Goal: Information Seeking & Learning: Get advice/opinions

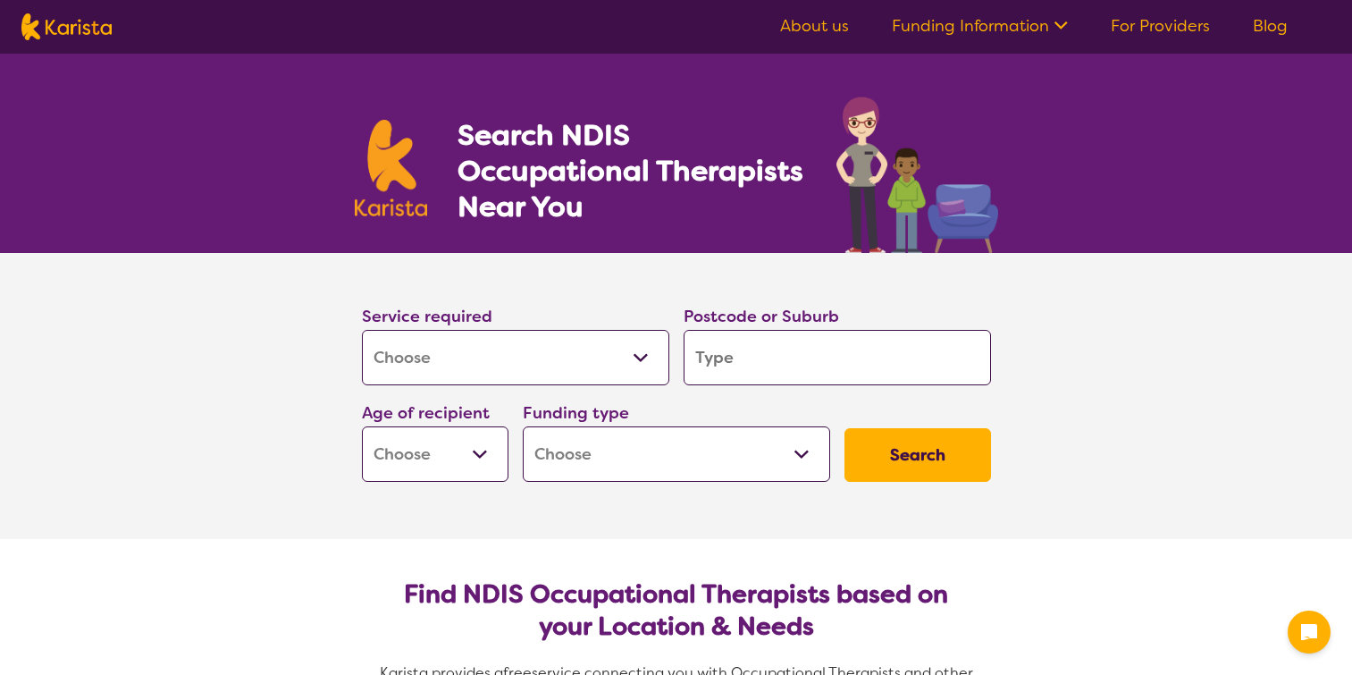
select select "[MEDICAL_DATA]"
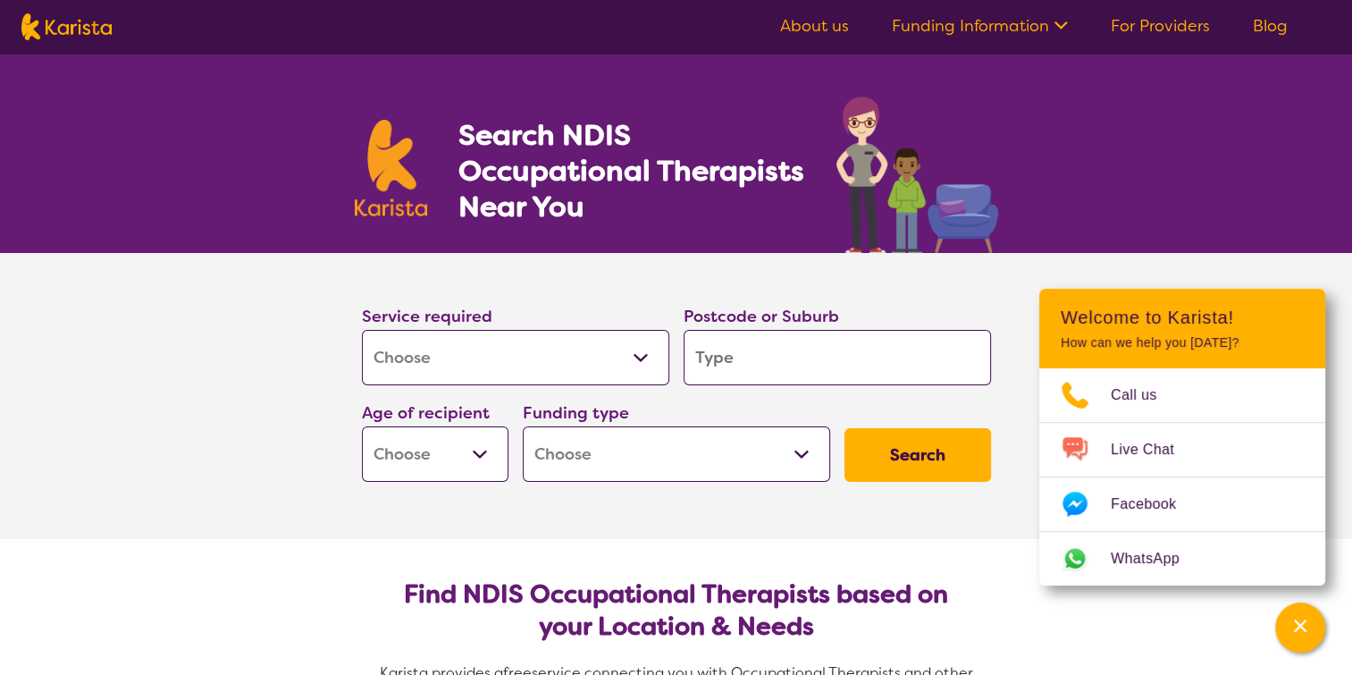
click at [753, 357] on input "search" at bounding box center [836, 357] width 307 height 55
type input "3"
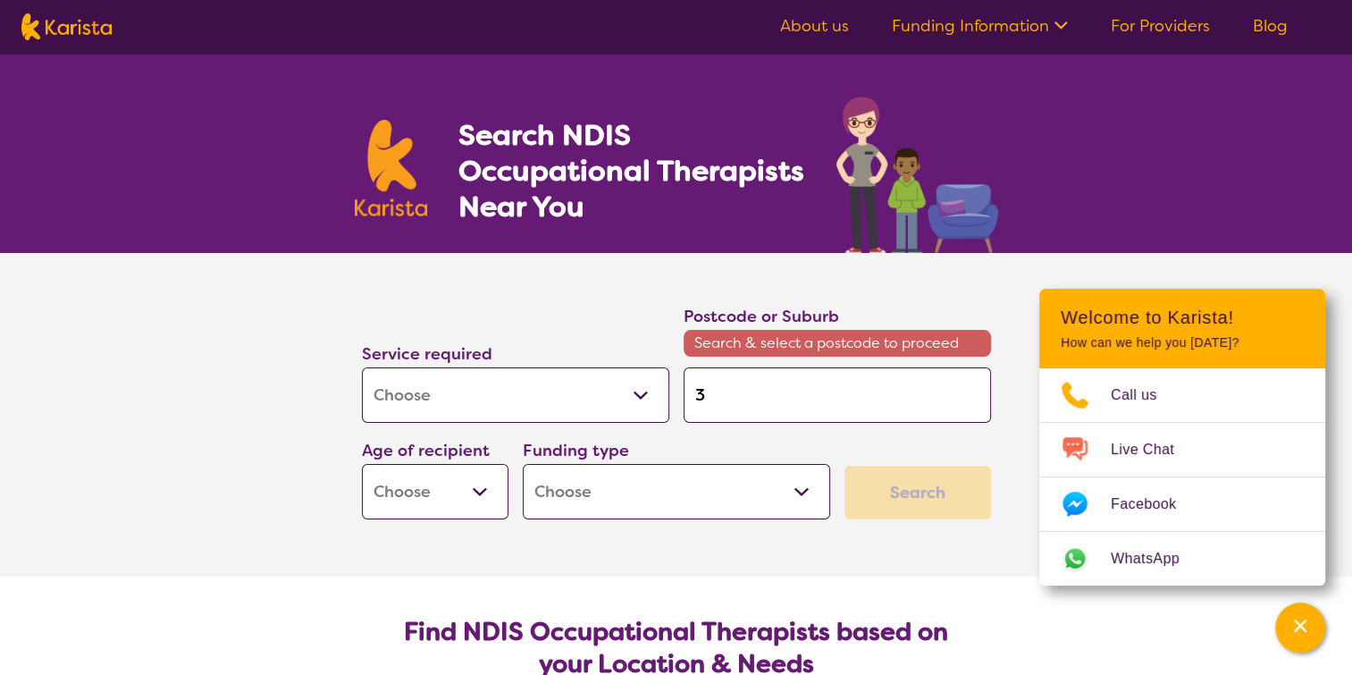
type input "31"
type input "313"
type input "3131"
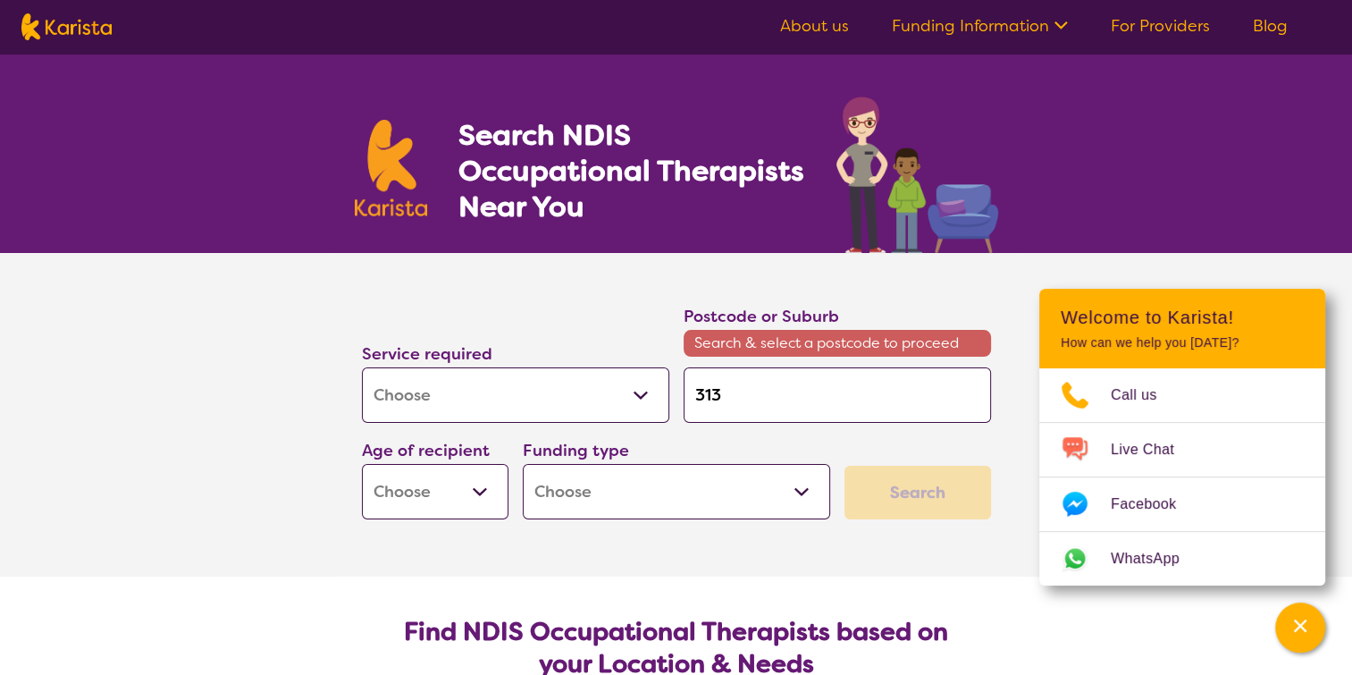
type input "3131"
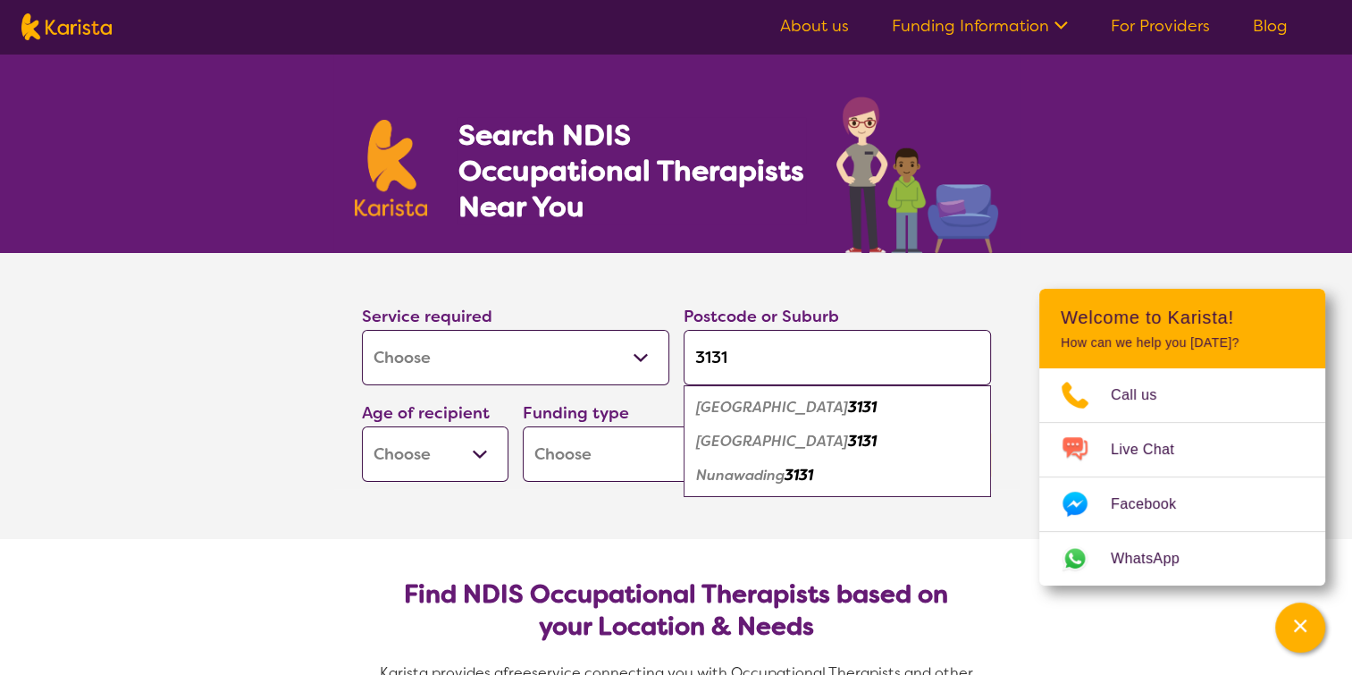
type input "3131"
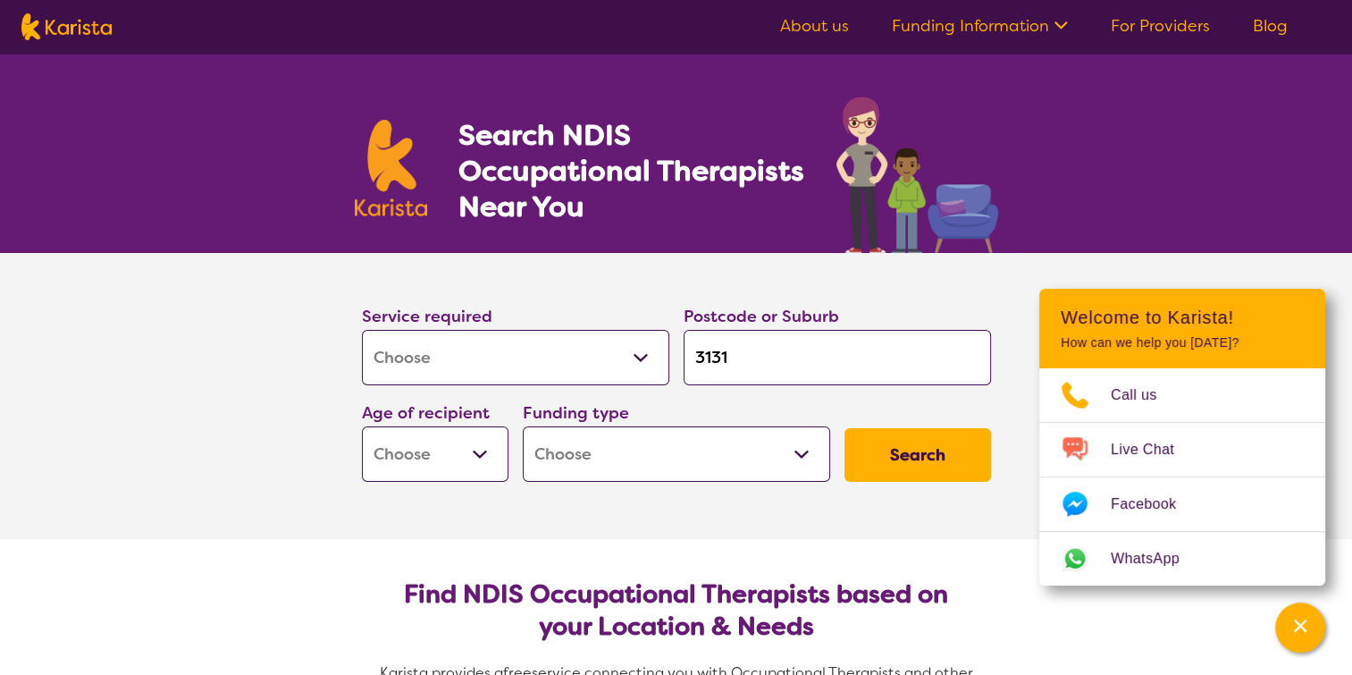
click at [486, 451] on select "Early Childhood - 0 to 9 Child - 10 to 11 Adolescent - 12 to 17 Adult - 18 to 6…" at bounding box center [435, 453] width 147 height 55
select select "AS"
click at [362, 426] on select "Early Childhood - 0 to 9 Child - 10 to 11 Adolescent - 12 to 17 Adult - 18 to 6…" at bounding box center [435, 453] width 147 height 55
select select "AS"
click at [801, 454] on select "Home Care Package (HCP) National Disability Insurance Scheme (NDIS) I don't know" at bounding box center [676, 453] width 307 height 55
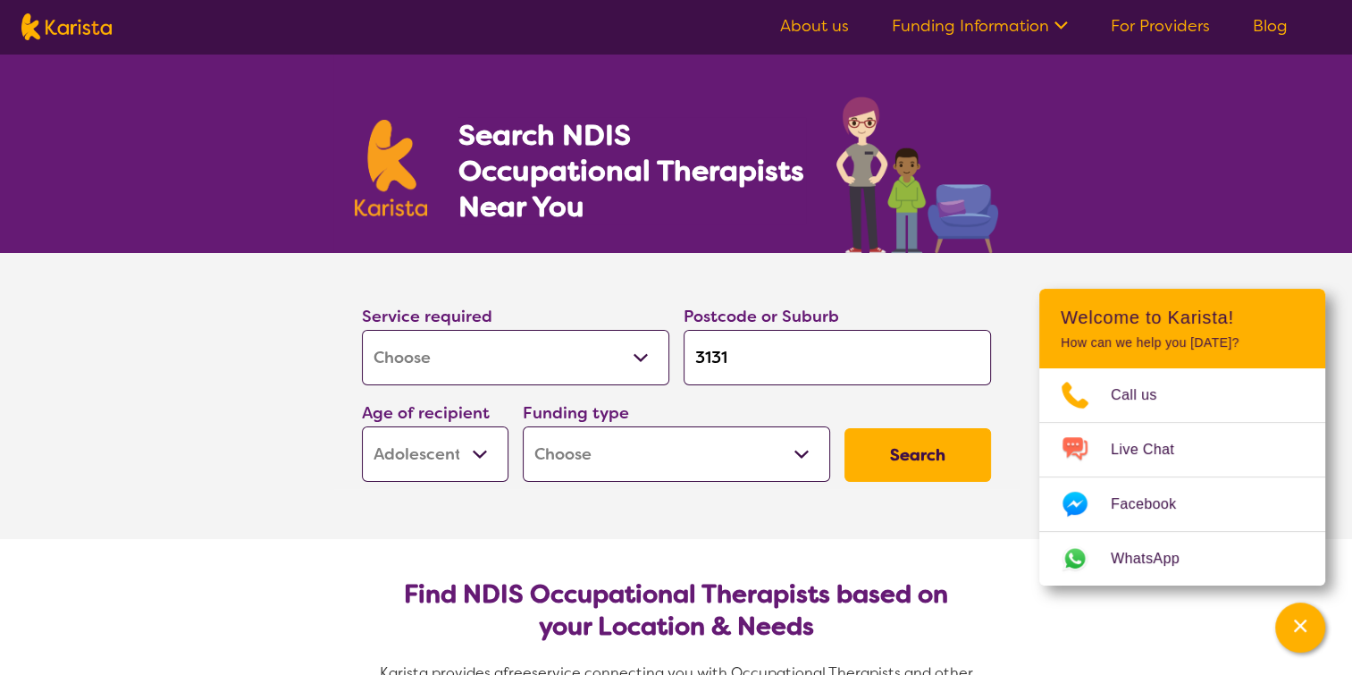
select select "NDIS"
click at [523, 426] on select "Home Care Package (HCP) National Disability Insurance Scheme (NDIS) I don't know" at bounding box center [676, 453] width 307 height 55
select select "NDIS"
click at [917, 445] on button "Search" at bounding box center [917, 455] width 147 height 54
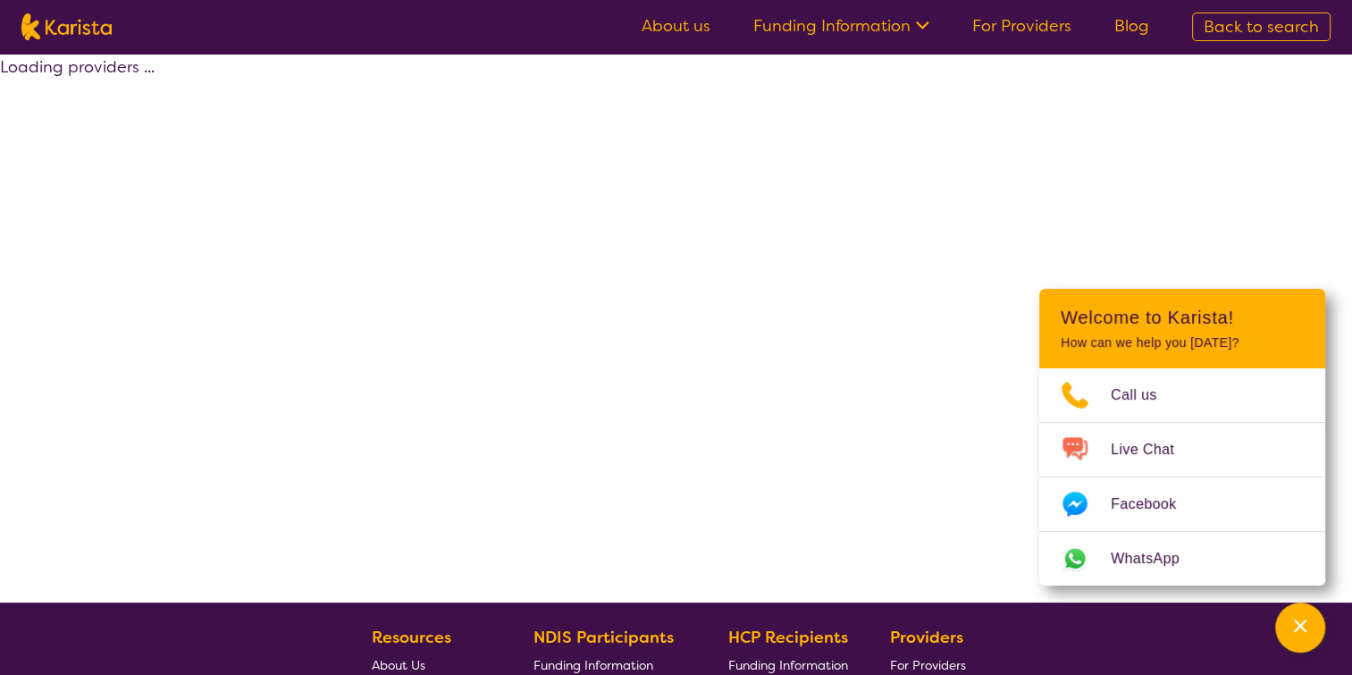
select select "by_score"
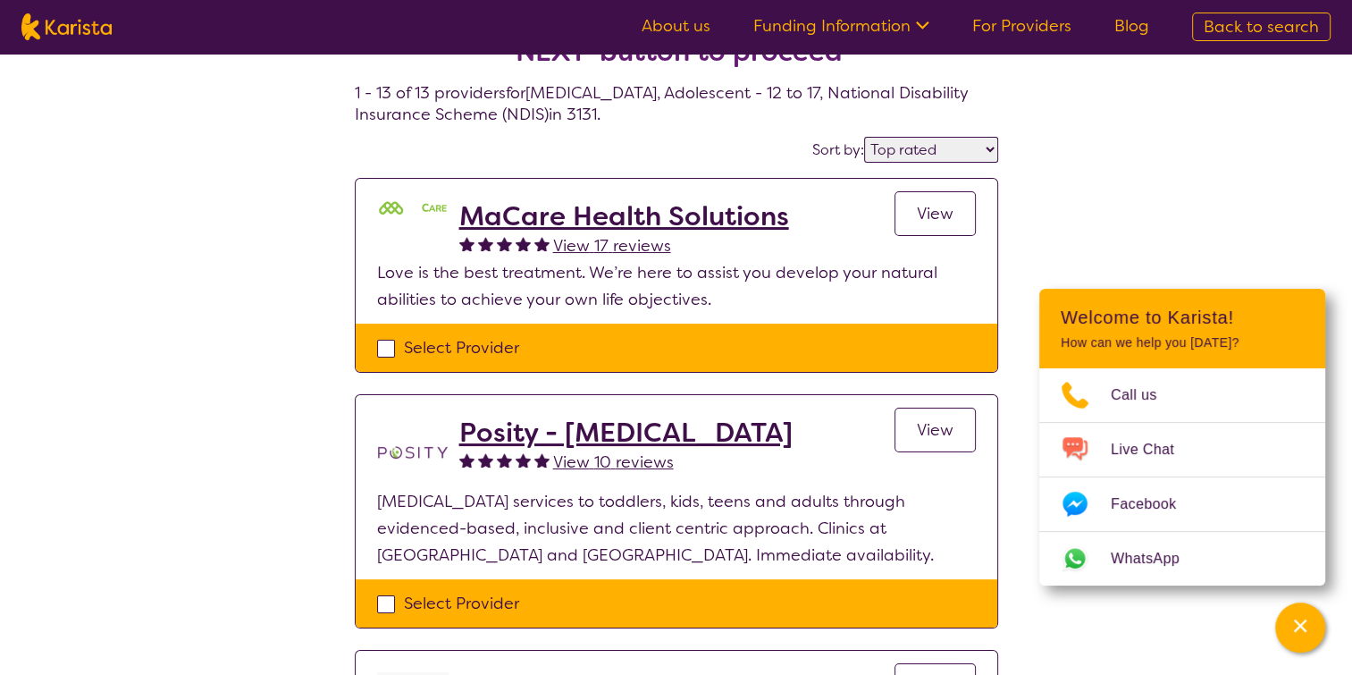
scroll to position [64, 0]
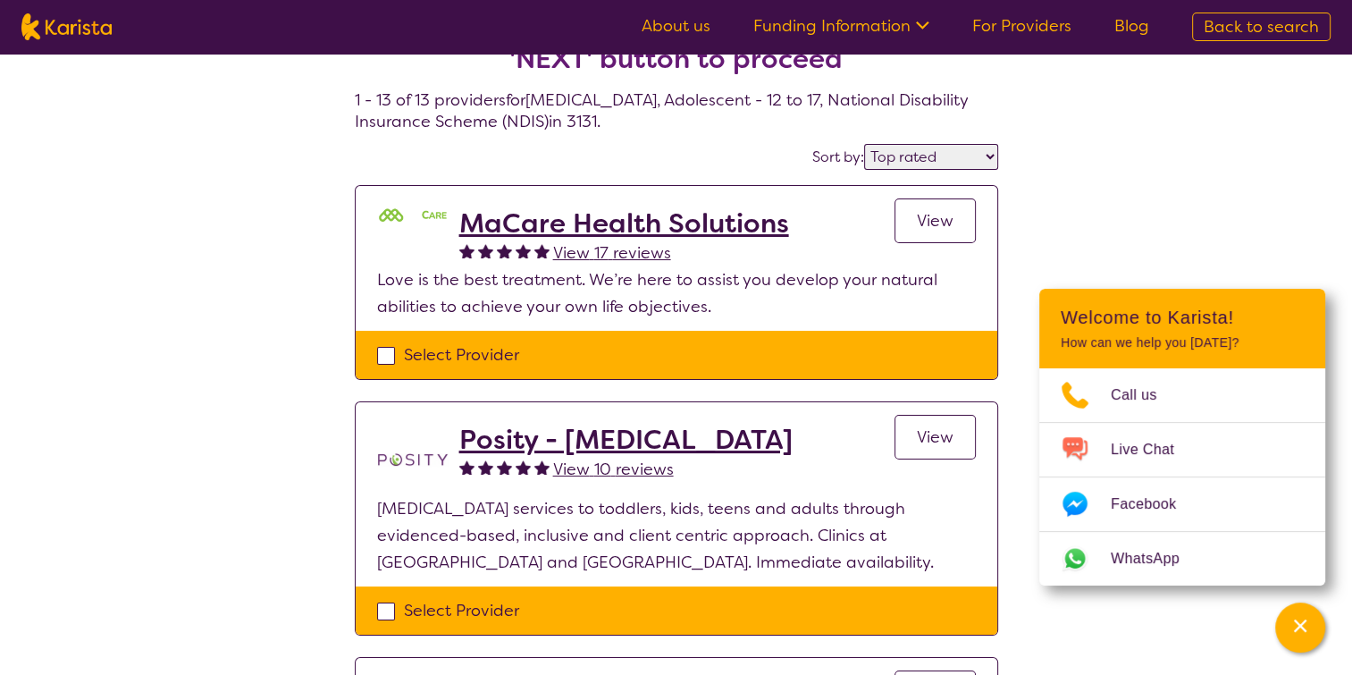
click at [937, 215] on span "View" at bounding box center [935, 220] width 37 height 21
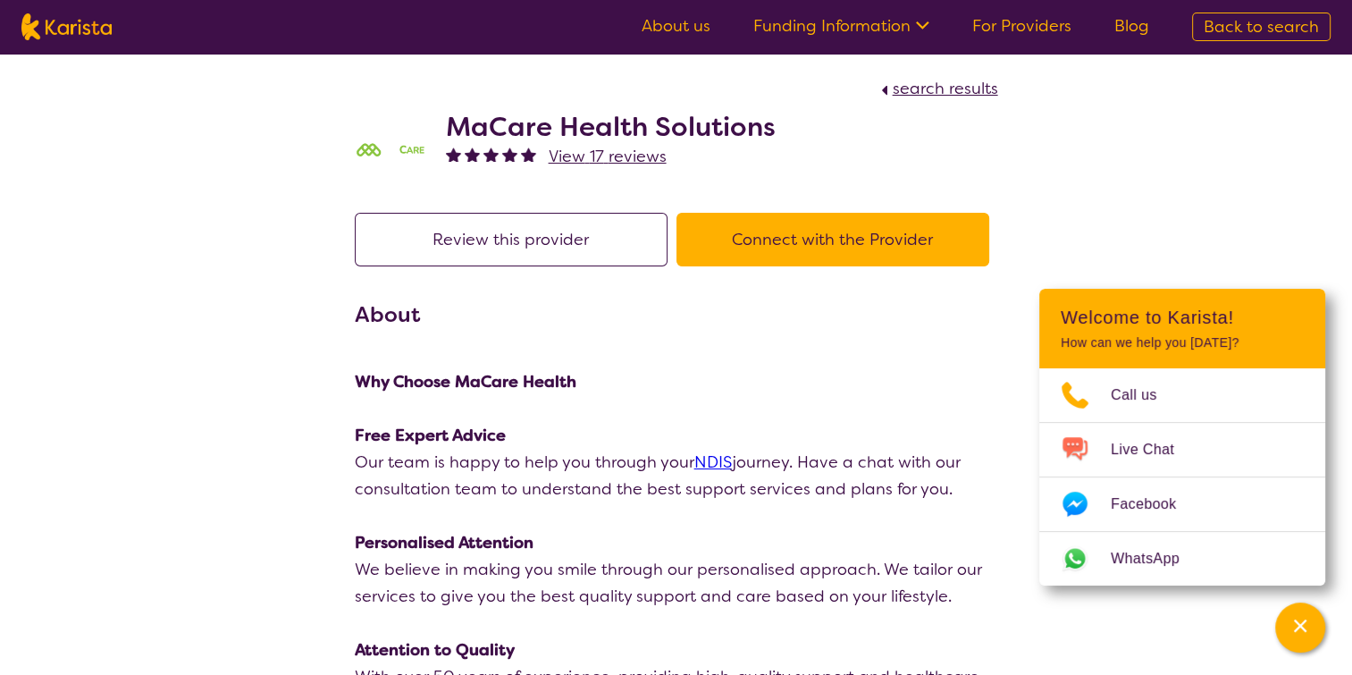
click at [840, 235] on button "Connect with the Provider" at bounding box center [832, 240] width 313 height 54
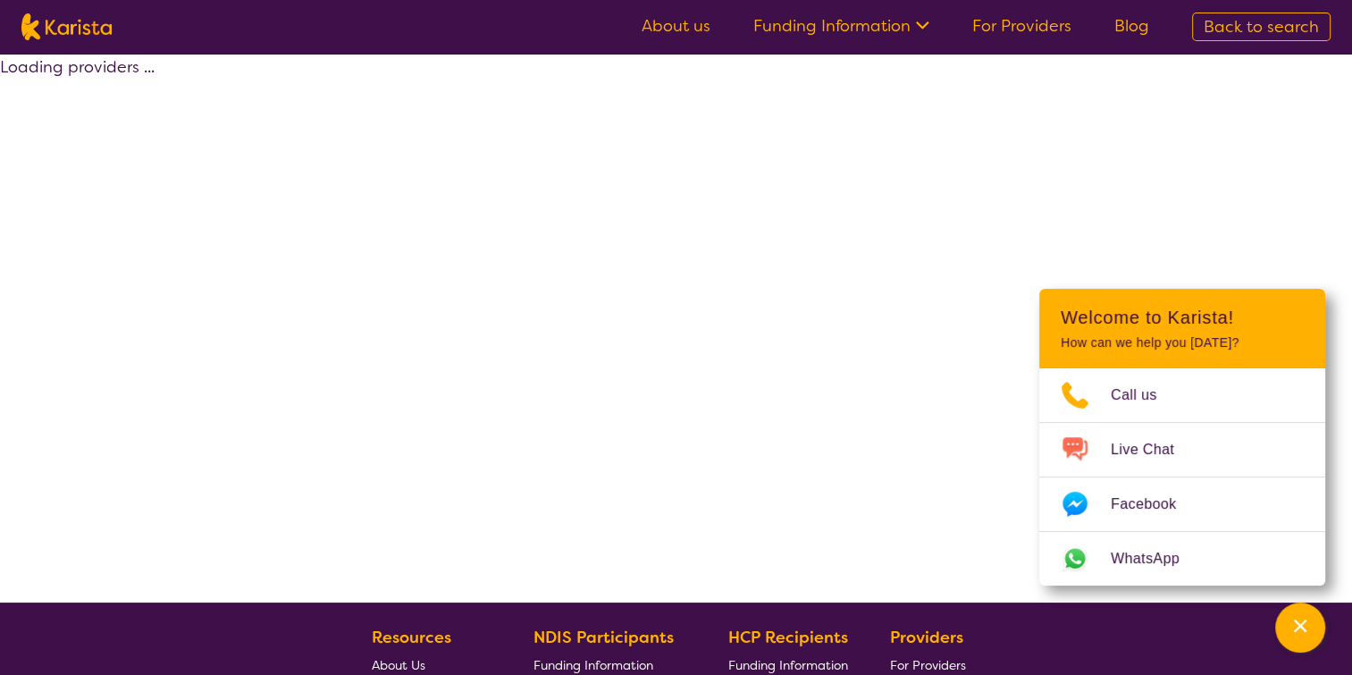
scroll to position [64, 0]
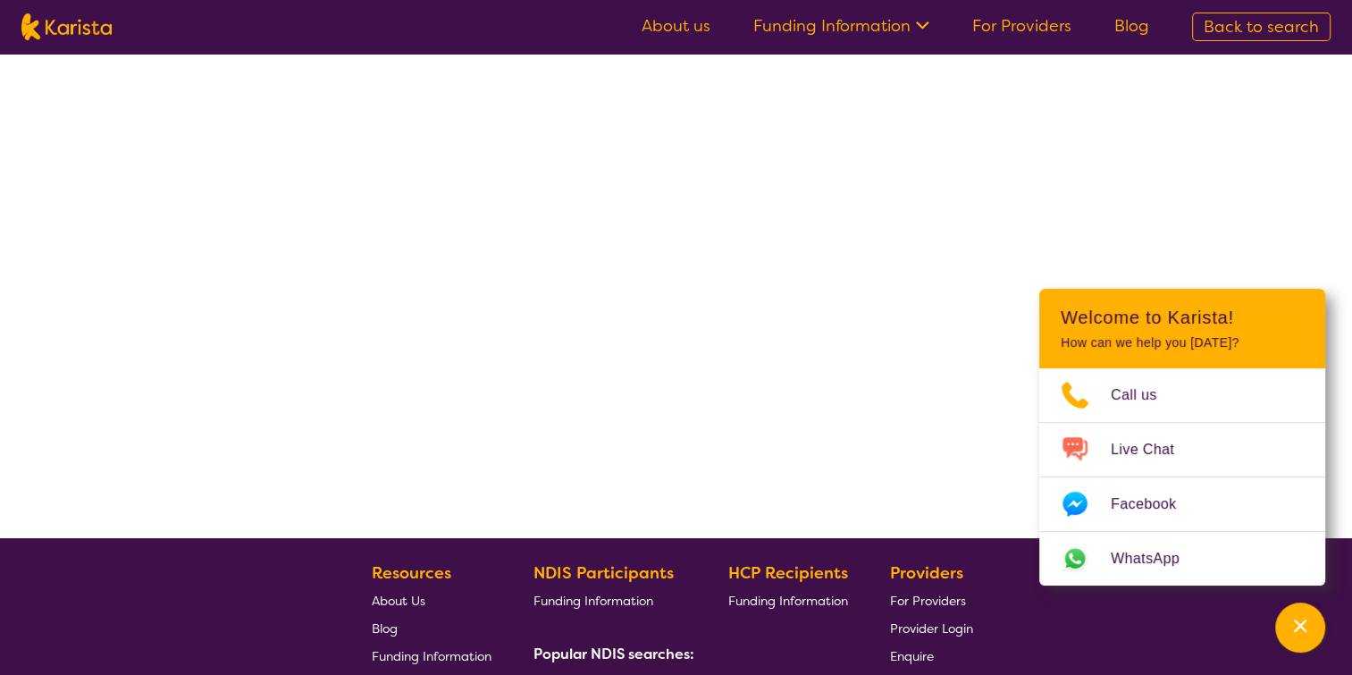
select select "by_score"
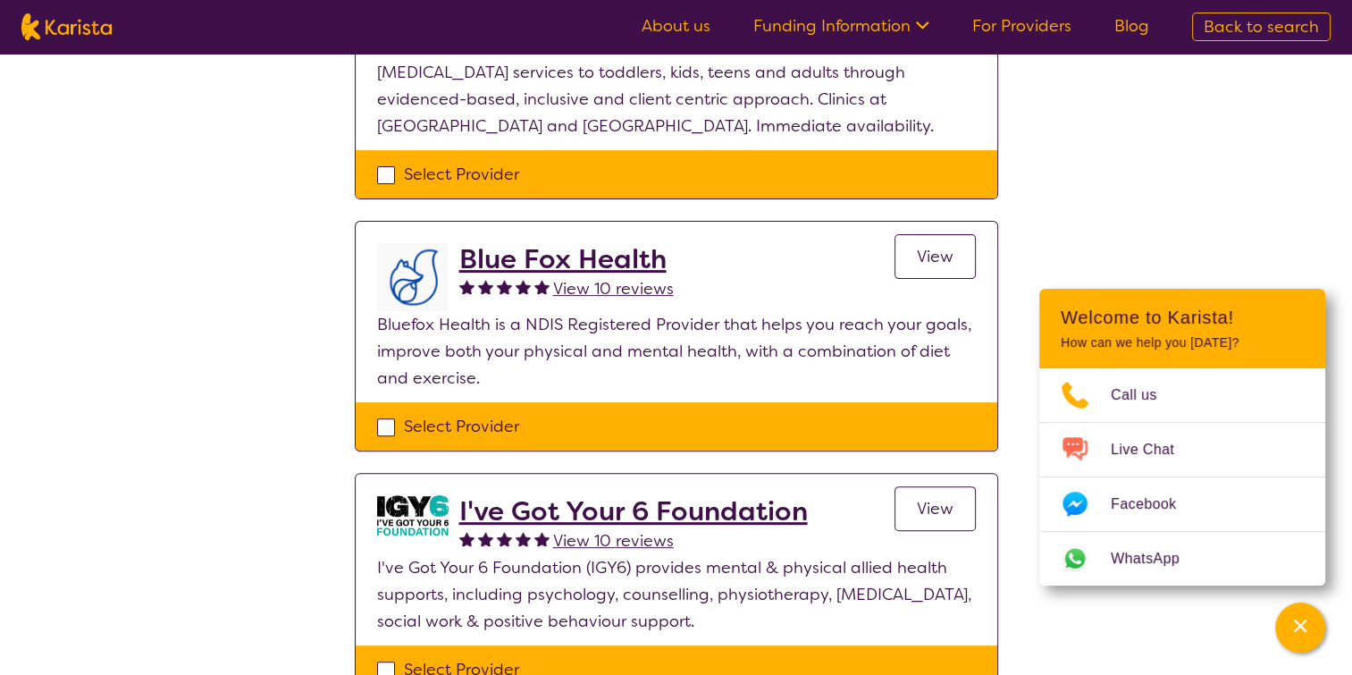
scroll to position [500, 0]
click at [575, 257] on h2 "Blue Fox Health" at bounding box center [566, 259] width 214 height 32
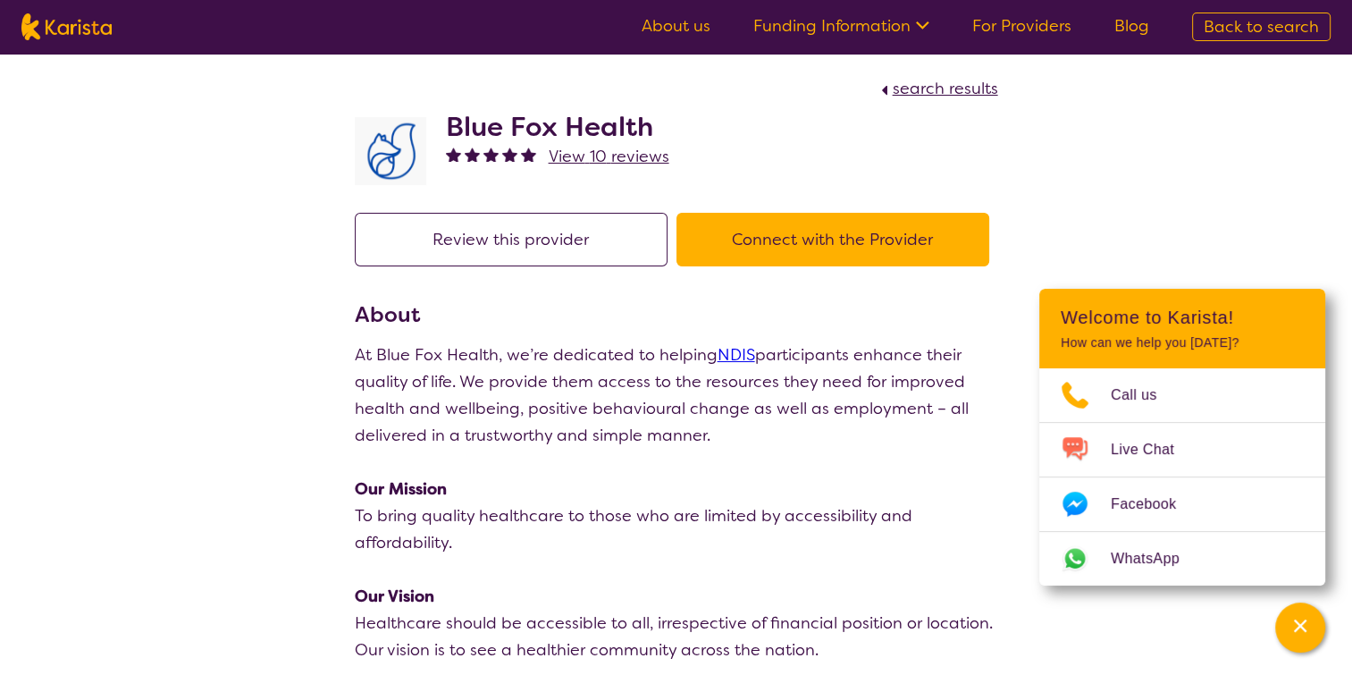
select select "by_score"
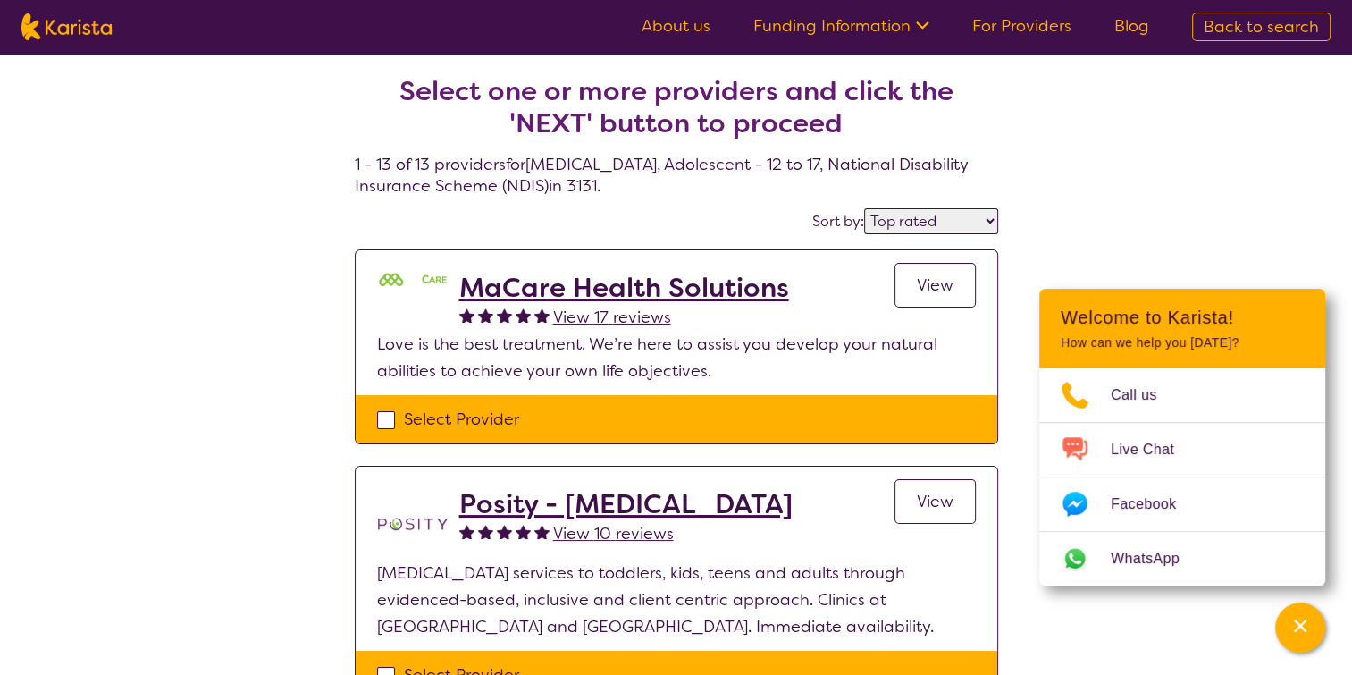
scroll to position [500, 0]
